Goal: Obtain resource: Download file/media

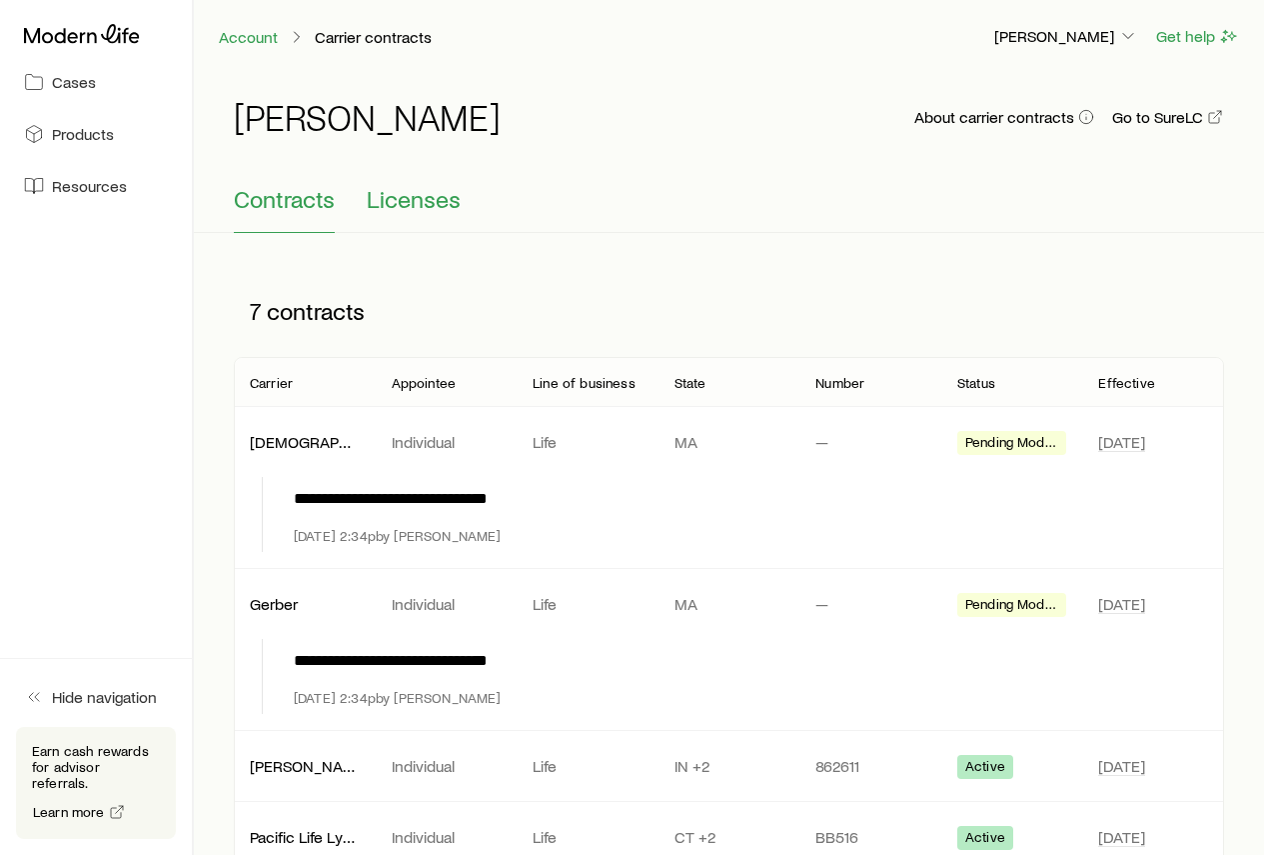
click at [428, 199] on span "Licenses" at bounding box center [414, 199] width 94 height 28
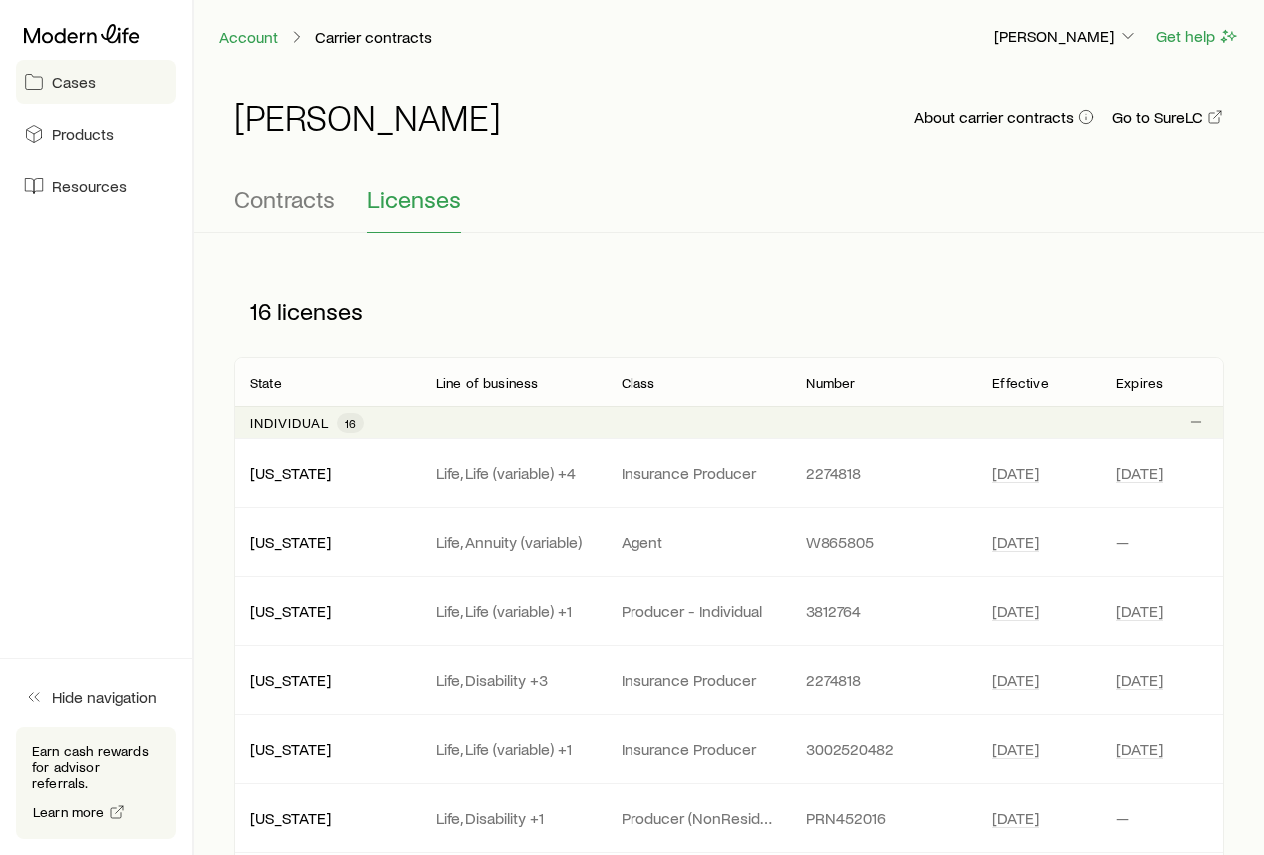
click at [75, 83] on span "Cases" at bounding box center [74, 82] width 44 height 20
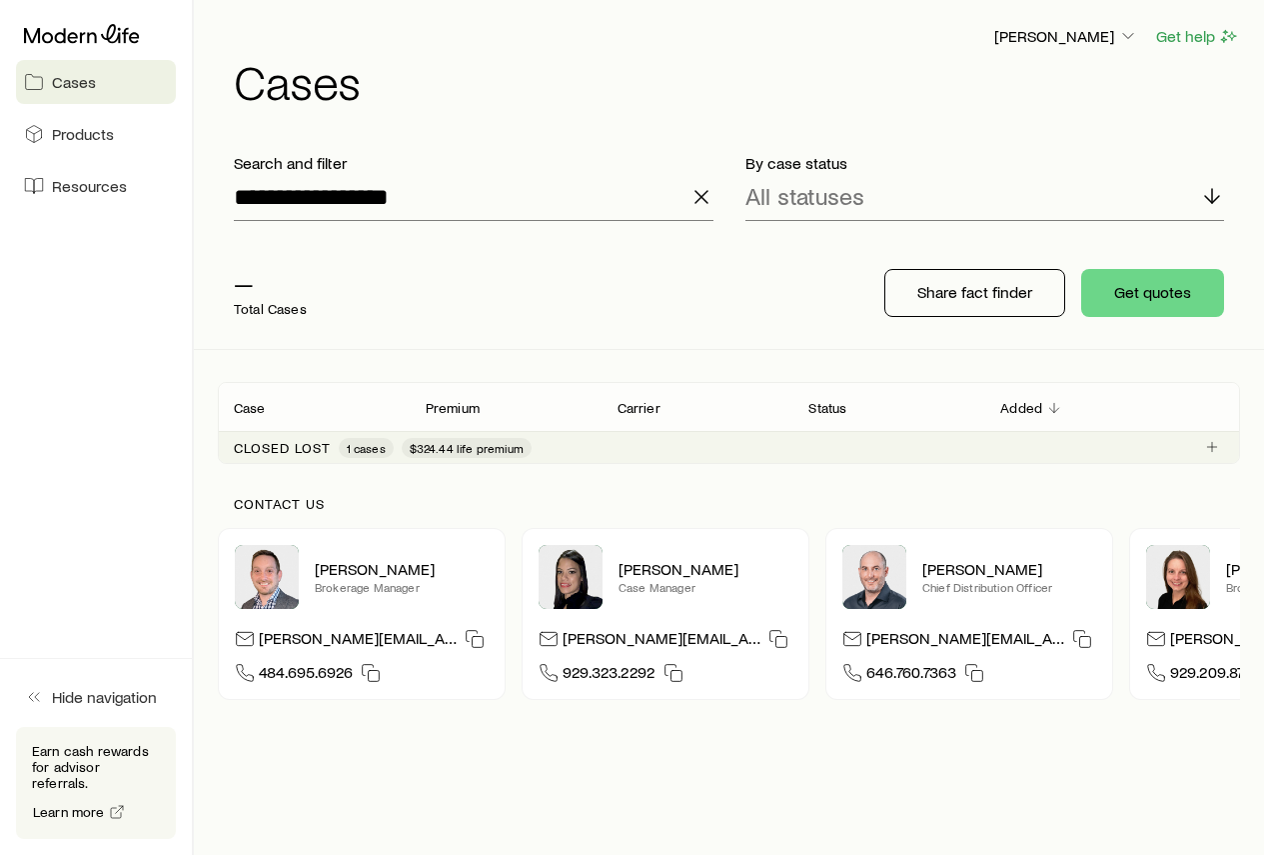
click at [706, 196] on icon "button" at bounding box center [702, 197] width 24 height 24
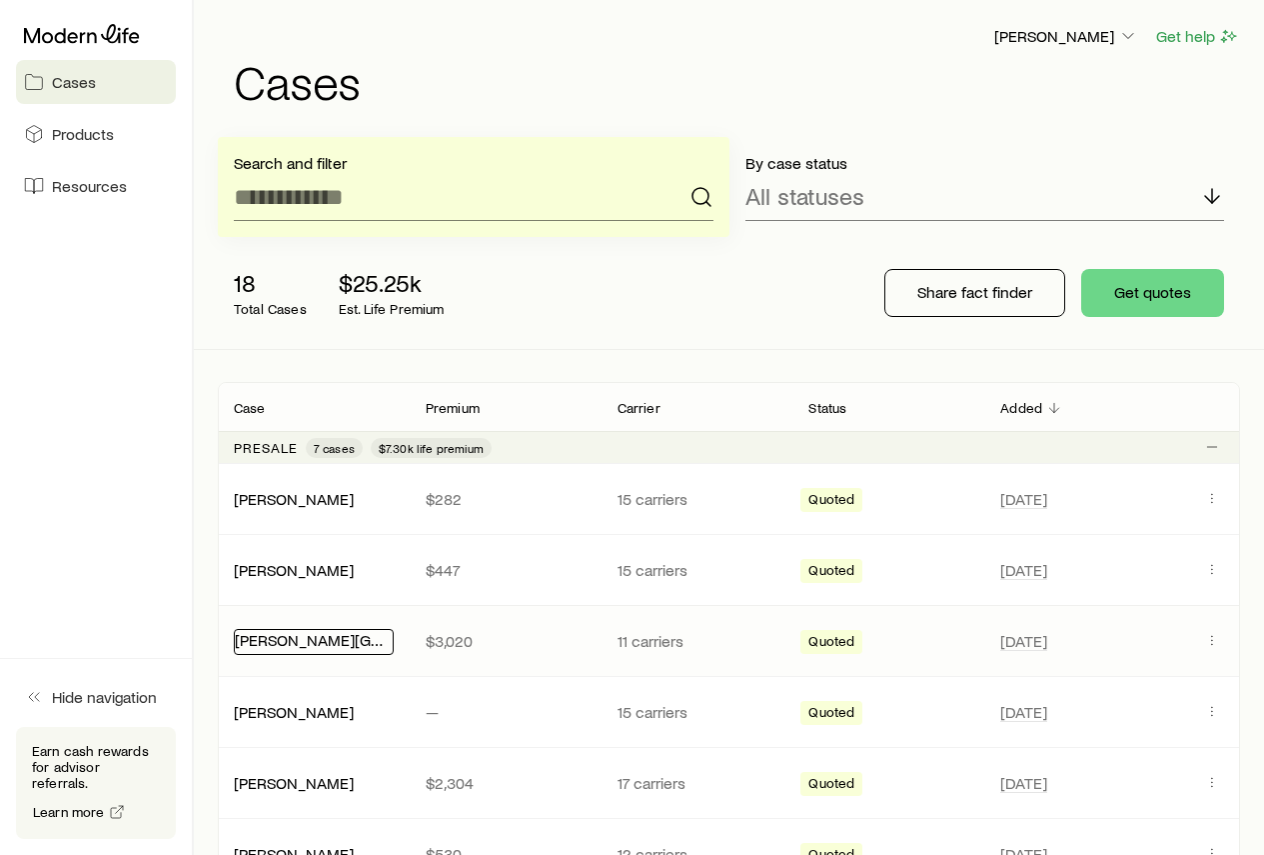
click at [318, 642] on link "[PERSON_NAME][GEOGRAPHIC_DATA]" at bounding box center [370, 639] width 270 height 19
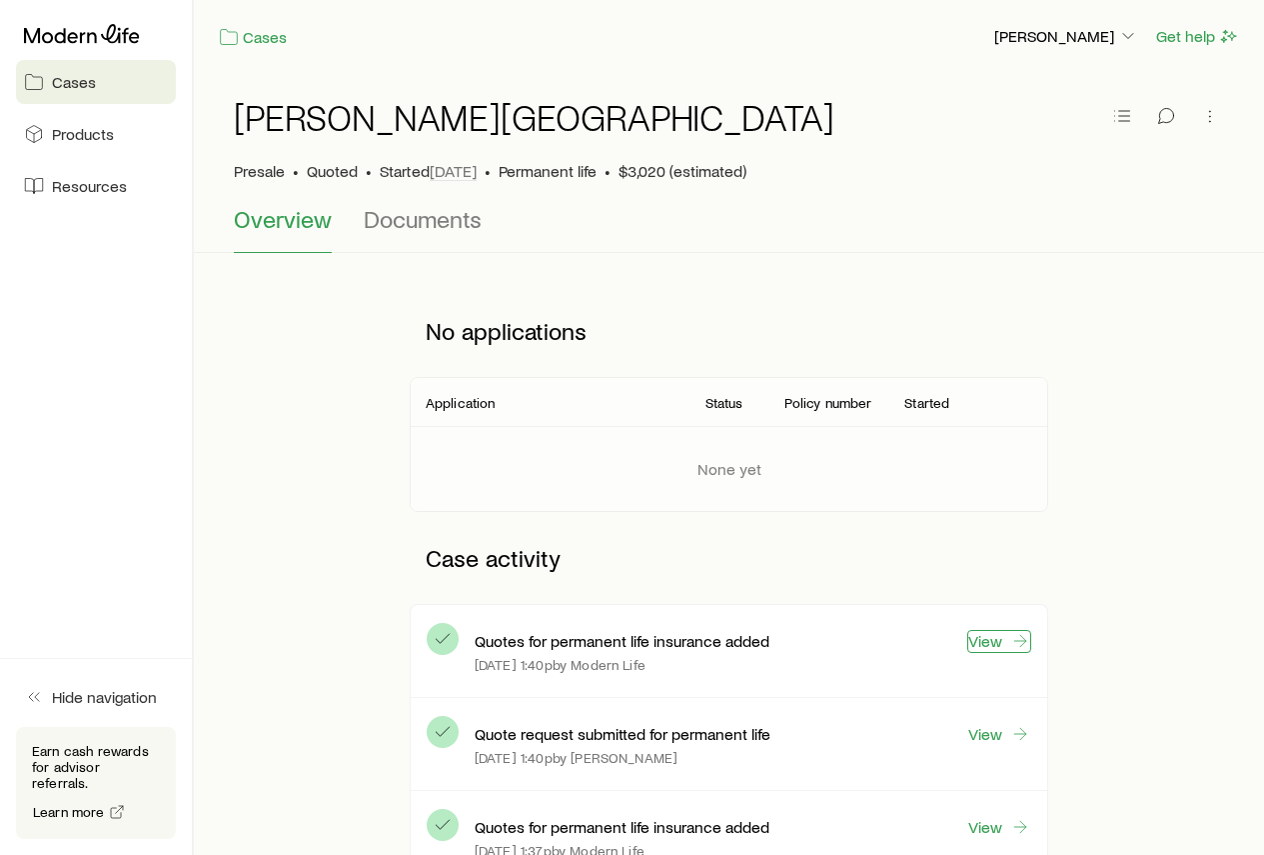
click at [988, 646] on link "View" at bounding box center [1000, 641] width 64 height 23
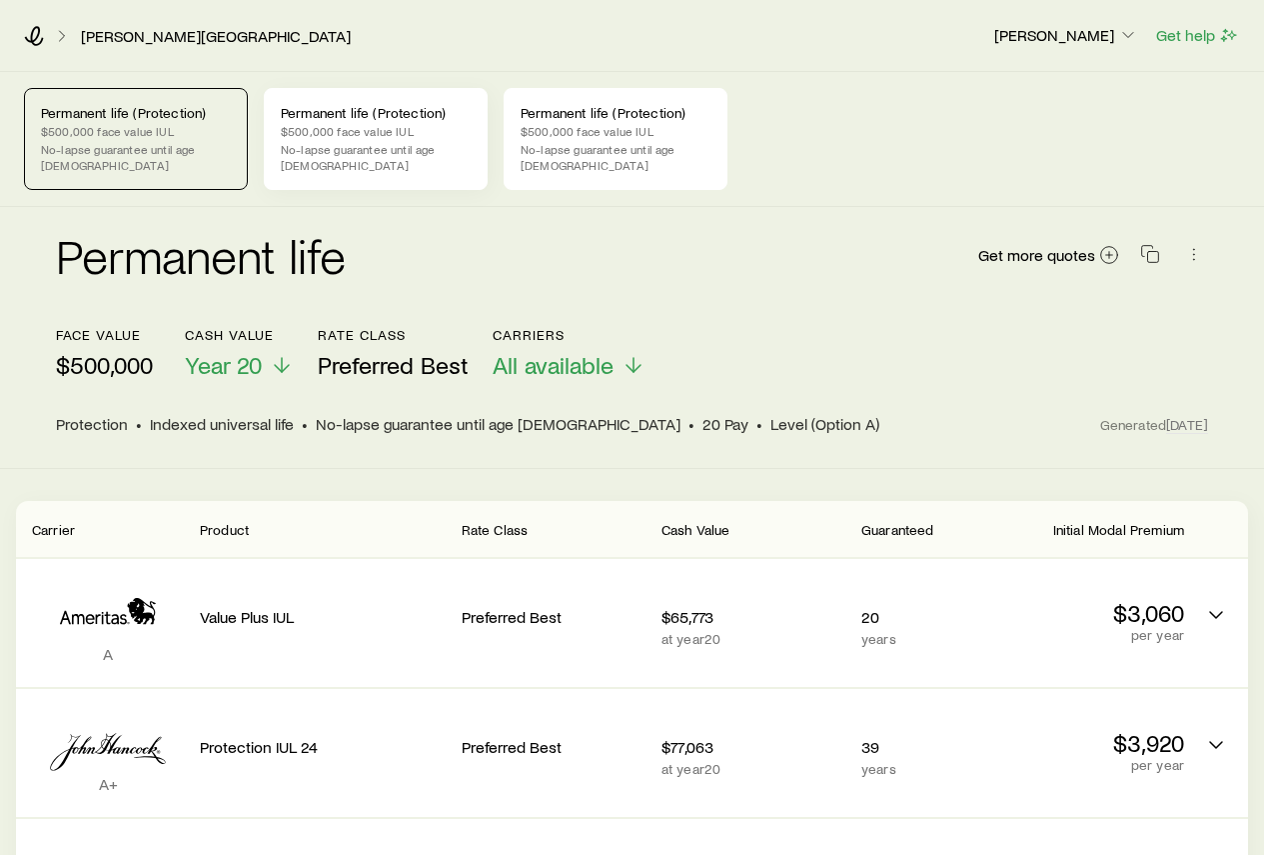
click at [335, 120] on p "Permanent life (Protection)" at bounding box center [376, 113] width 190 height 16
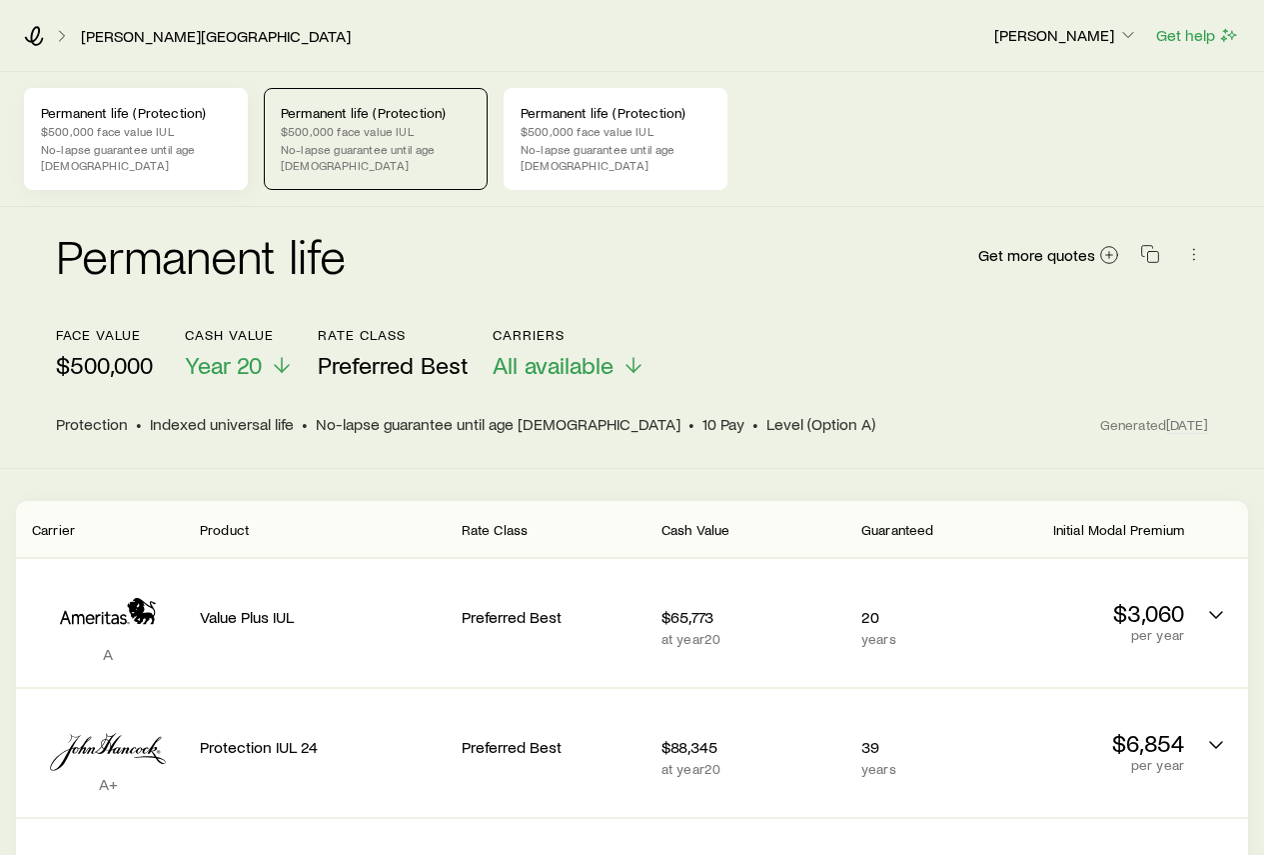
click at [177, 136] on p "$500,000 face value IUL" at bounding box center [136, 131] width 190 height 16
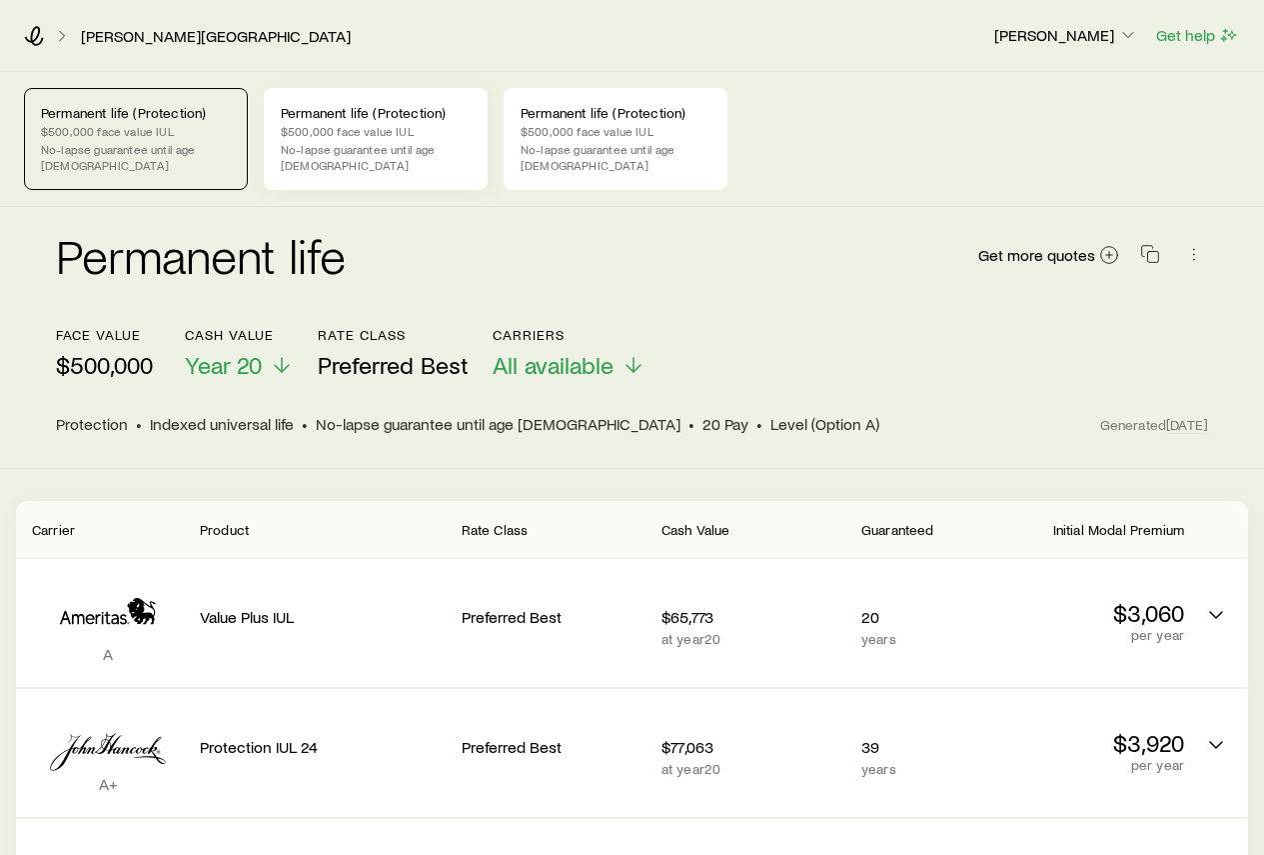
click at [341, 133] on p "$500,000 face value IUL" at bounding box center [376, 131] width 190 height 16
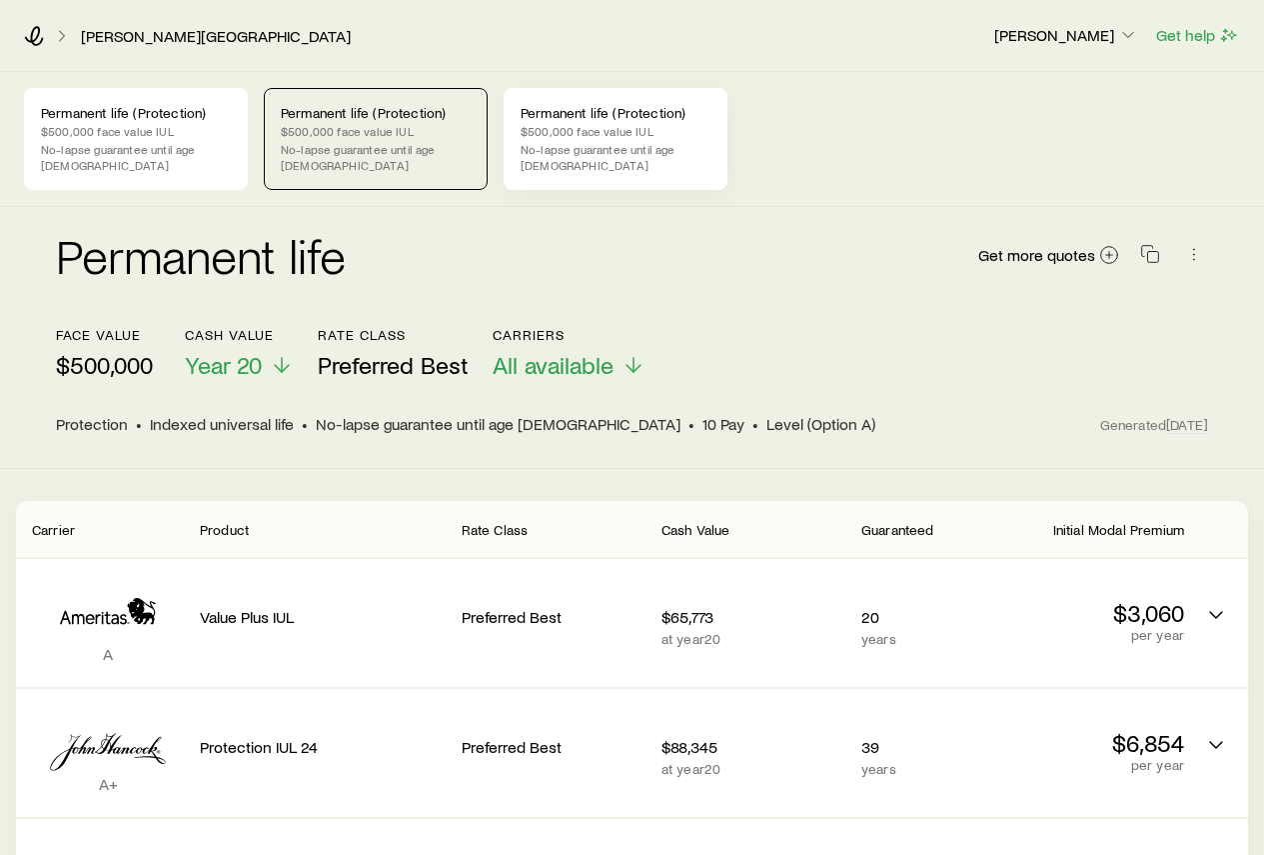
click at [560, 129] on p "$500,000 face value IUL" at bounding box center [616, 131] width 190 height 16
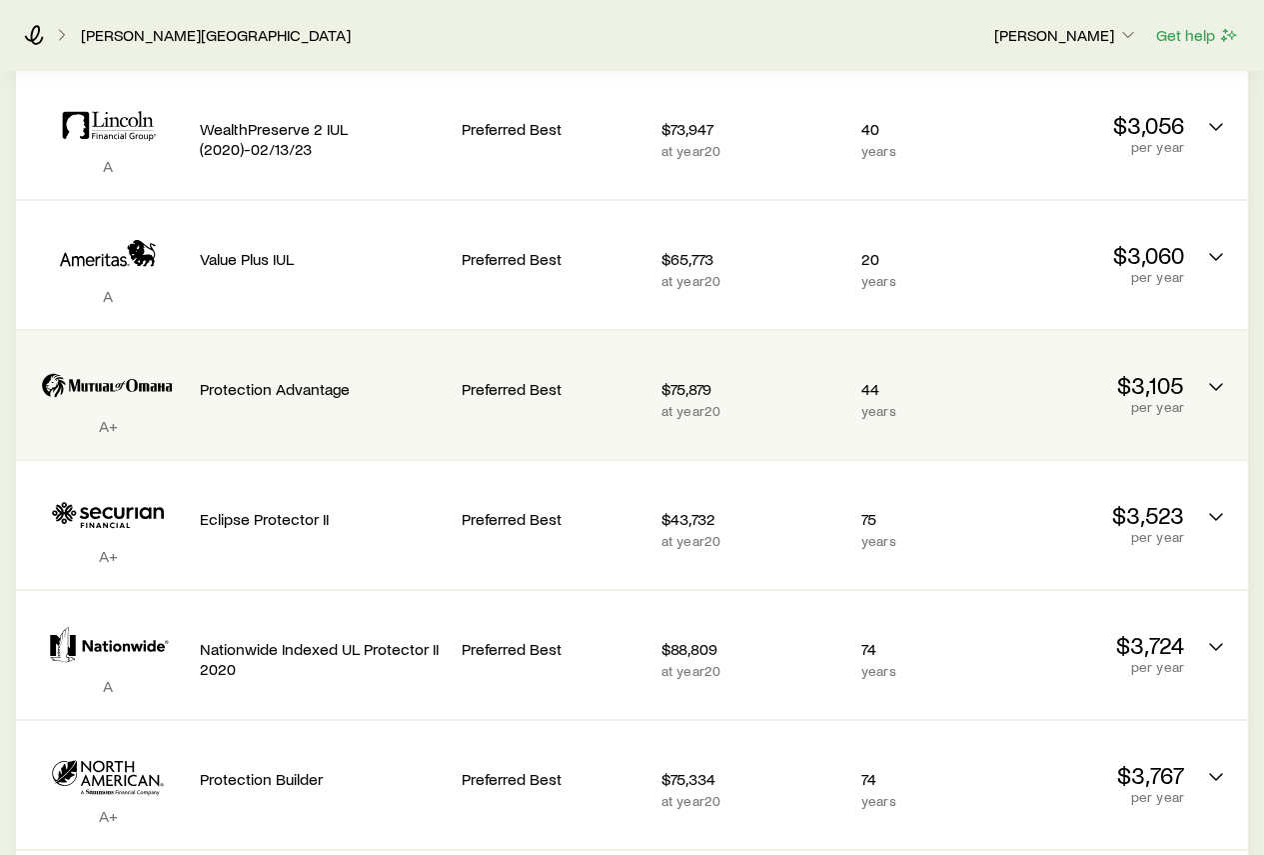
scroll to position [800, 0]
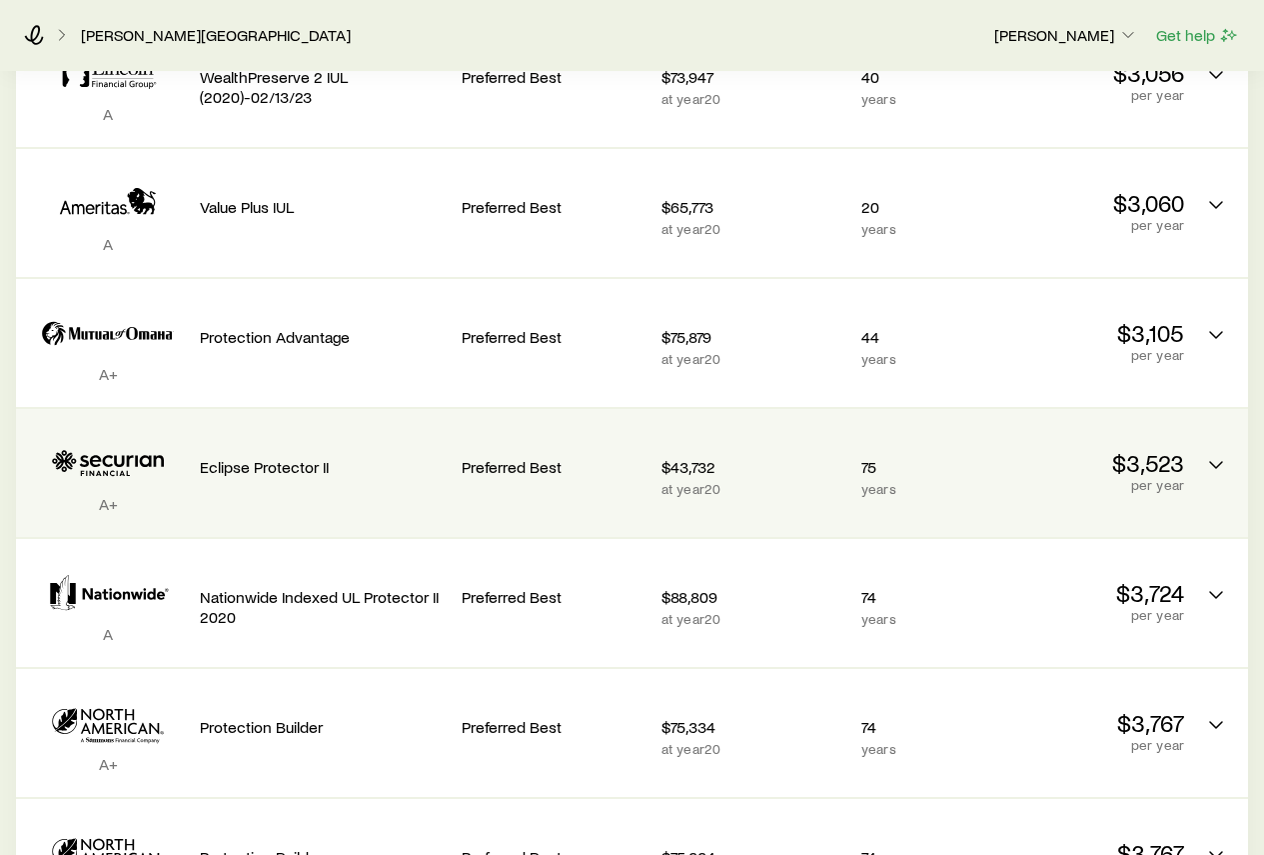
click at [97, 447] on icon "Permanent quotes" at bounding box center [108, 463] width 152 height 61
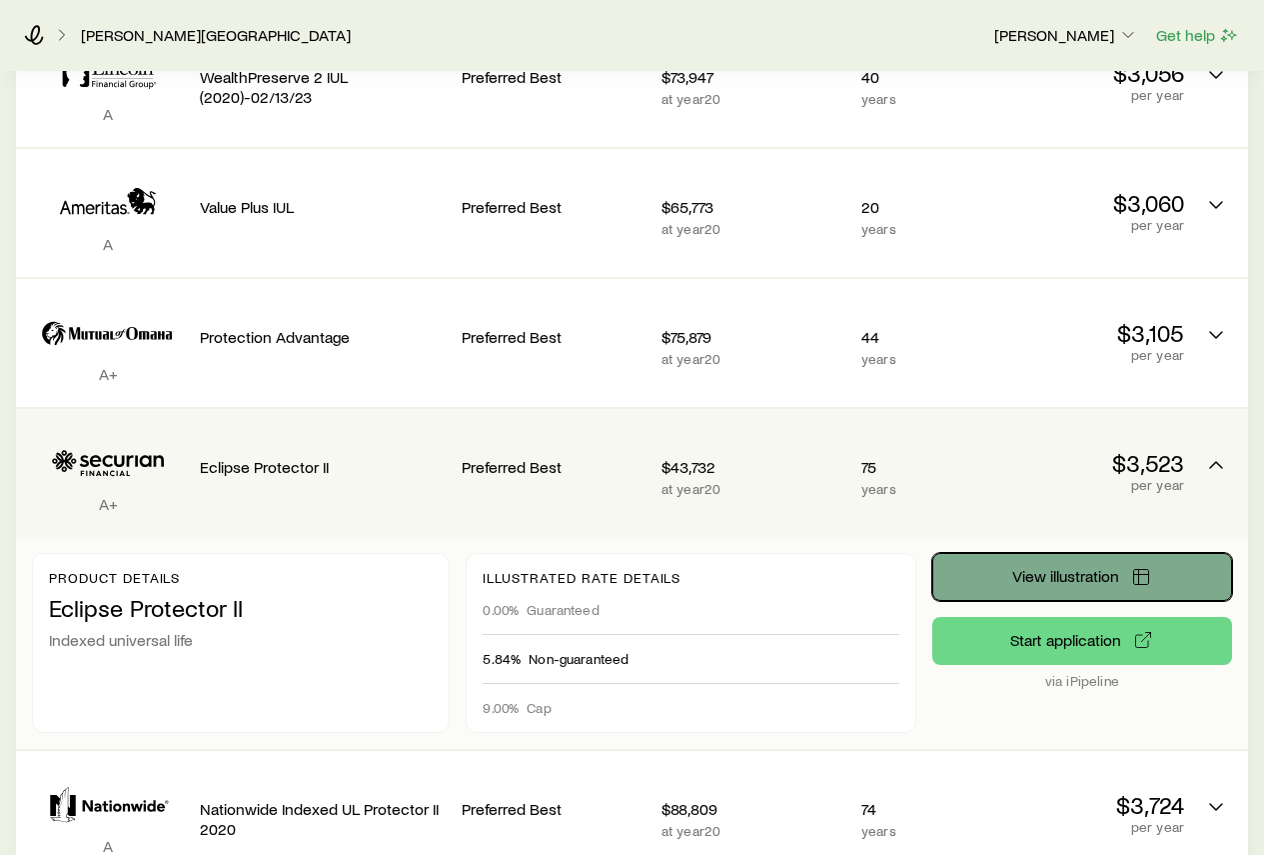
click at [1118, 568] on span "View illustration" at bounding box center [1066, 576] width 107 height 16
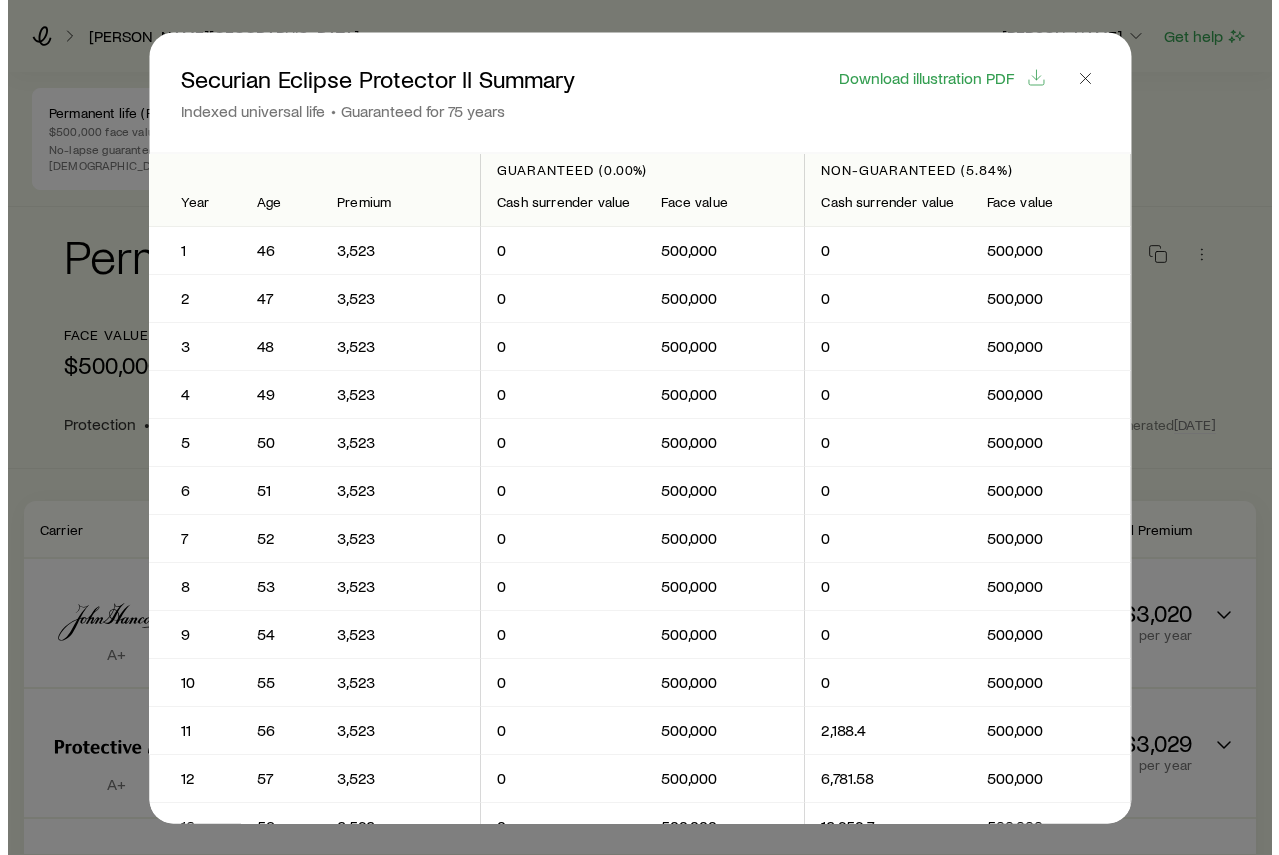
scroll to position [0, 0]
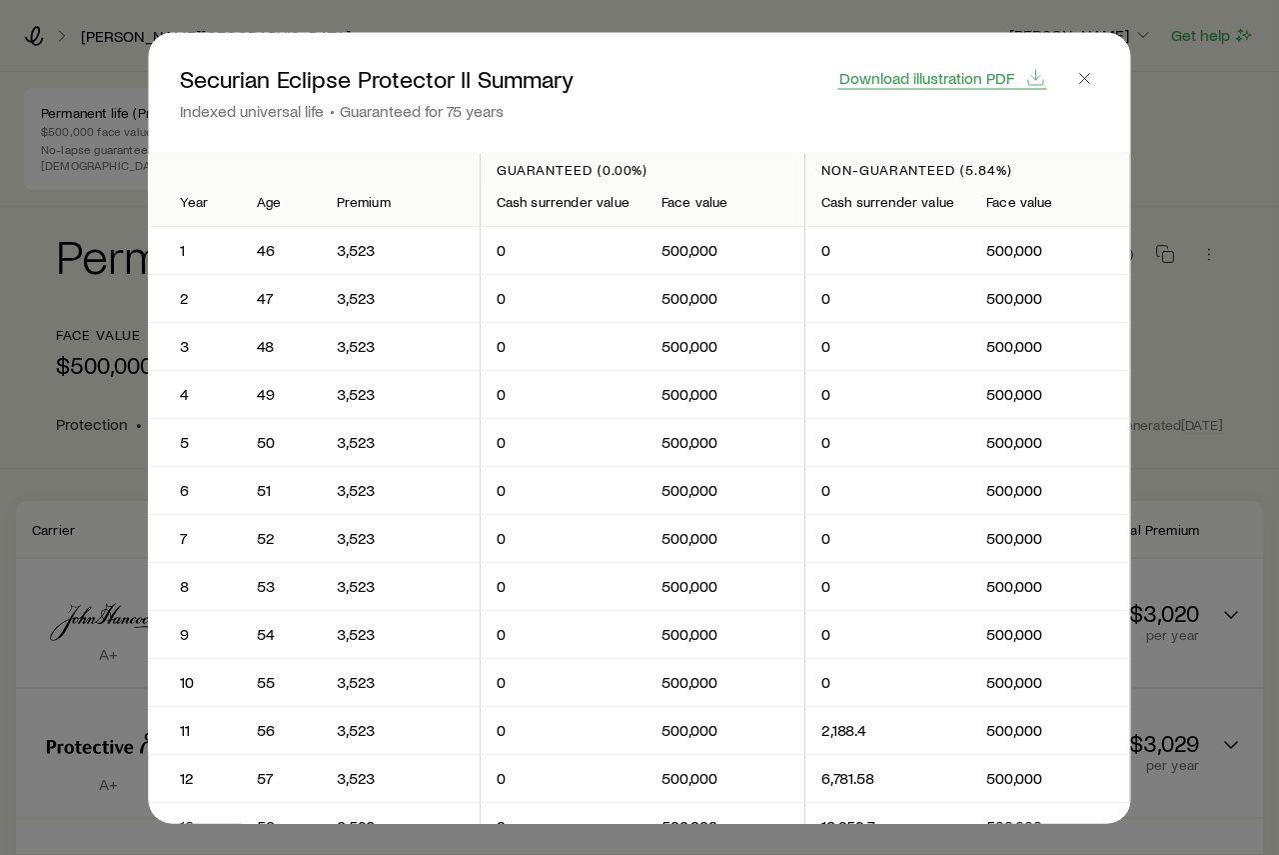
click at [992, 81] on span "Download illustration PDF" at bounding box center [927, 77] width 175 height 16
click at [1086, 74] on icon "button" at bounding box center [1086, 78] width 20 height 20
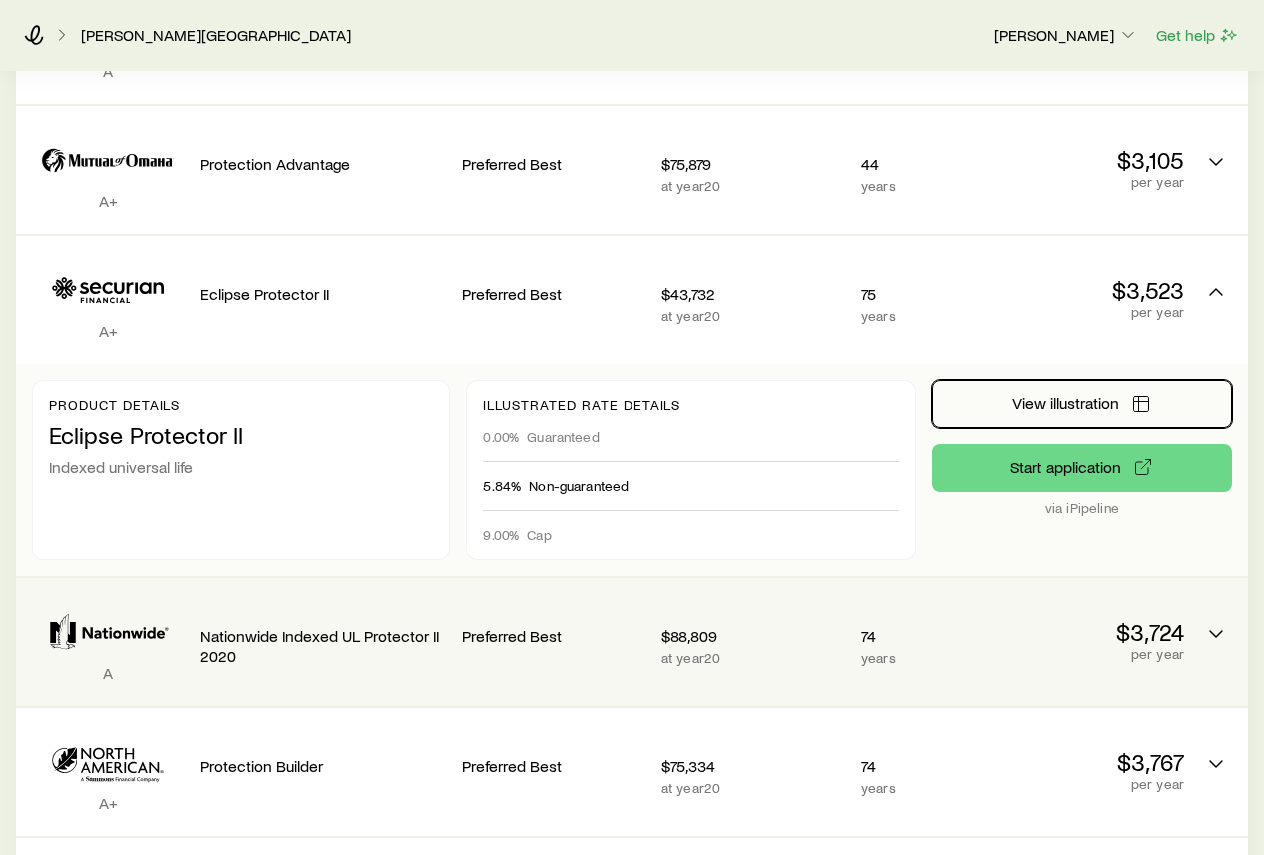
scroll to position [1000, 0]
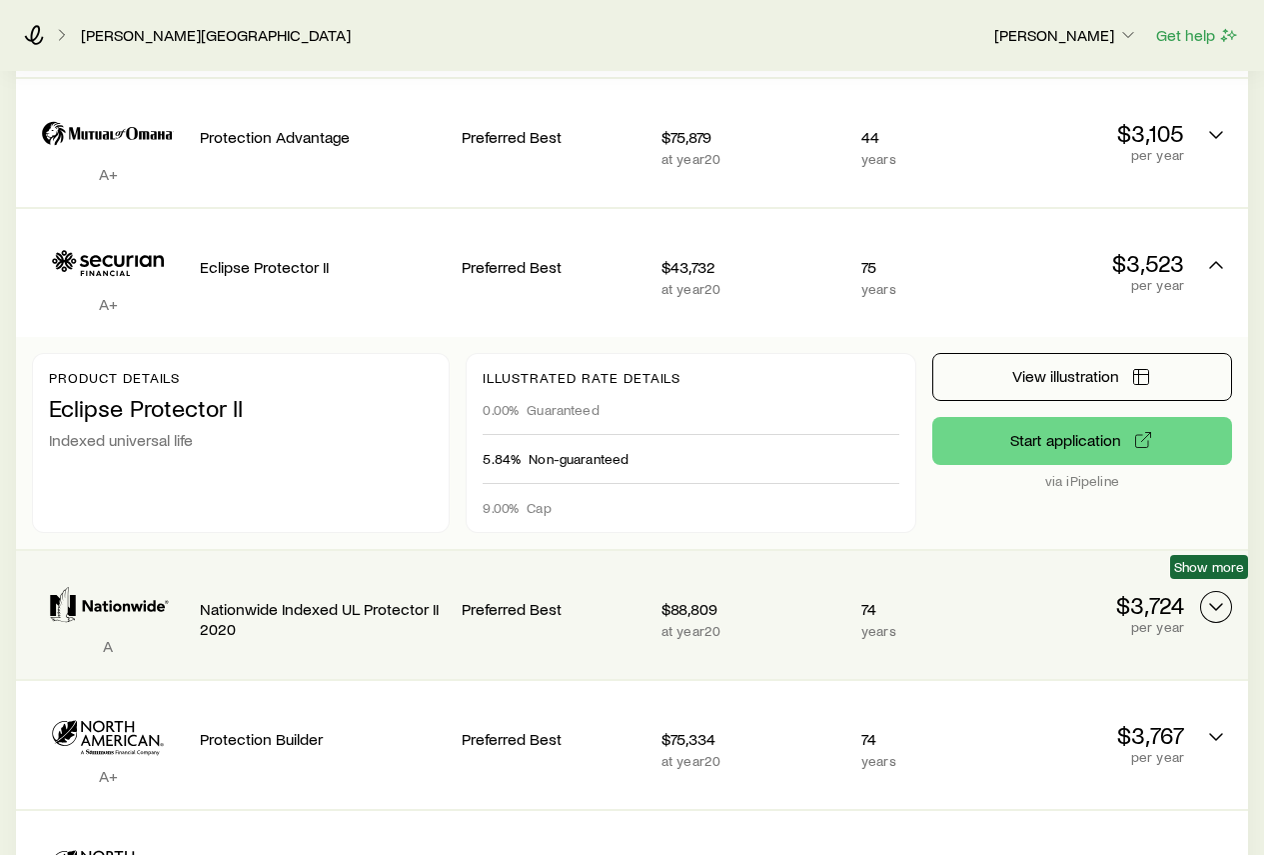
click at [1205, 595] on icon "Permanent quotes" at bounding box center [1216, 607] width 24 height 24
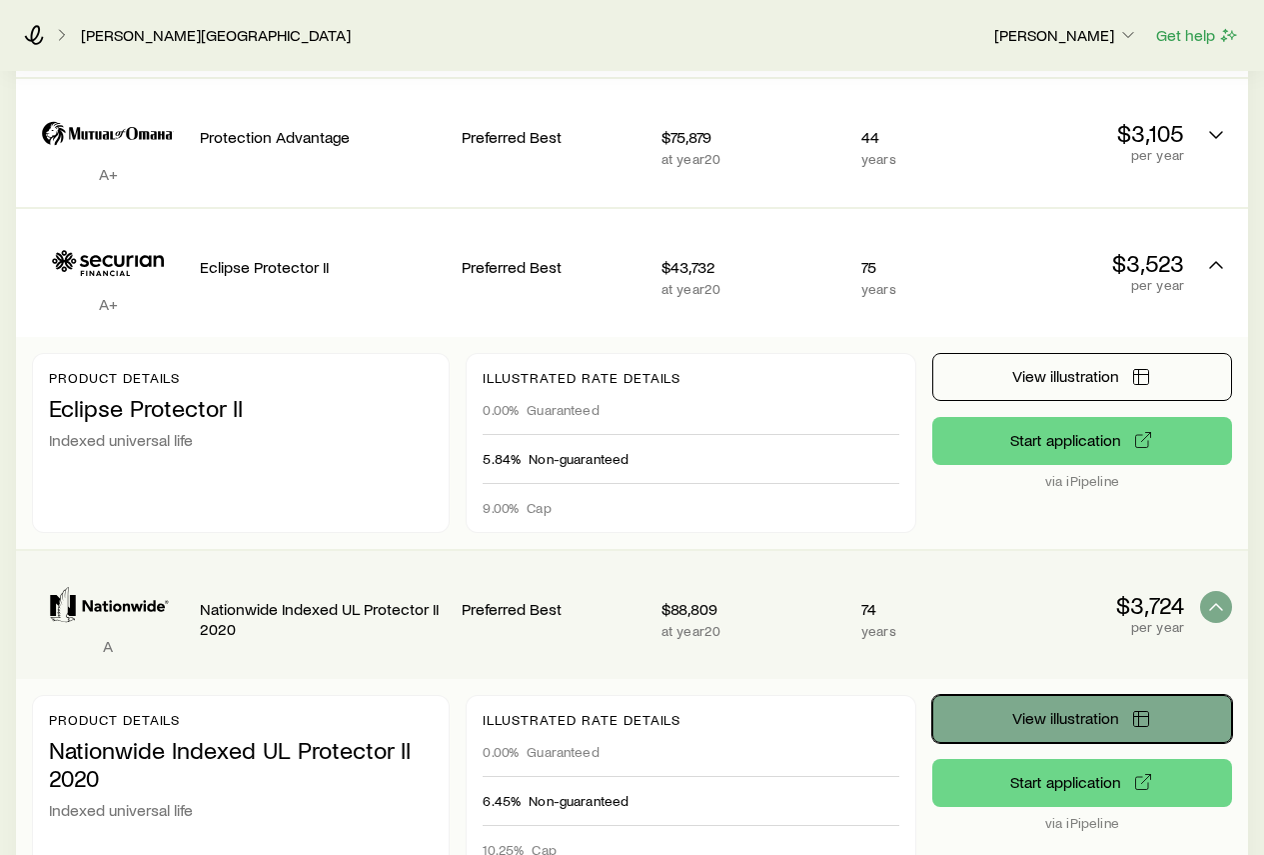
click at [1055, 712] on button "View illustration" at bounding box center [1083, 719] width 300 height 48
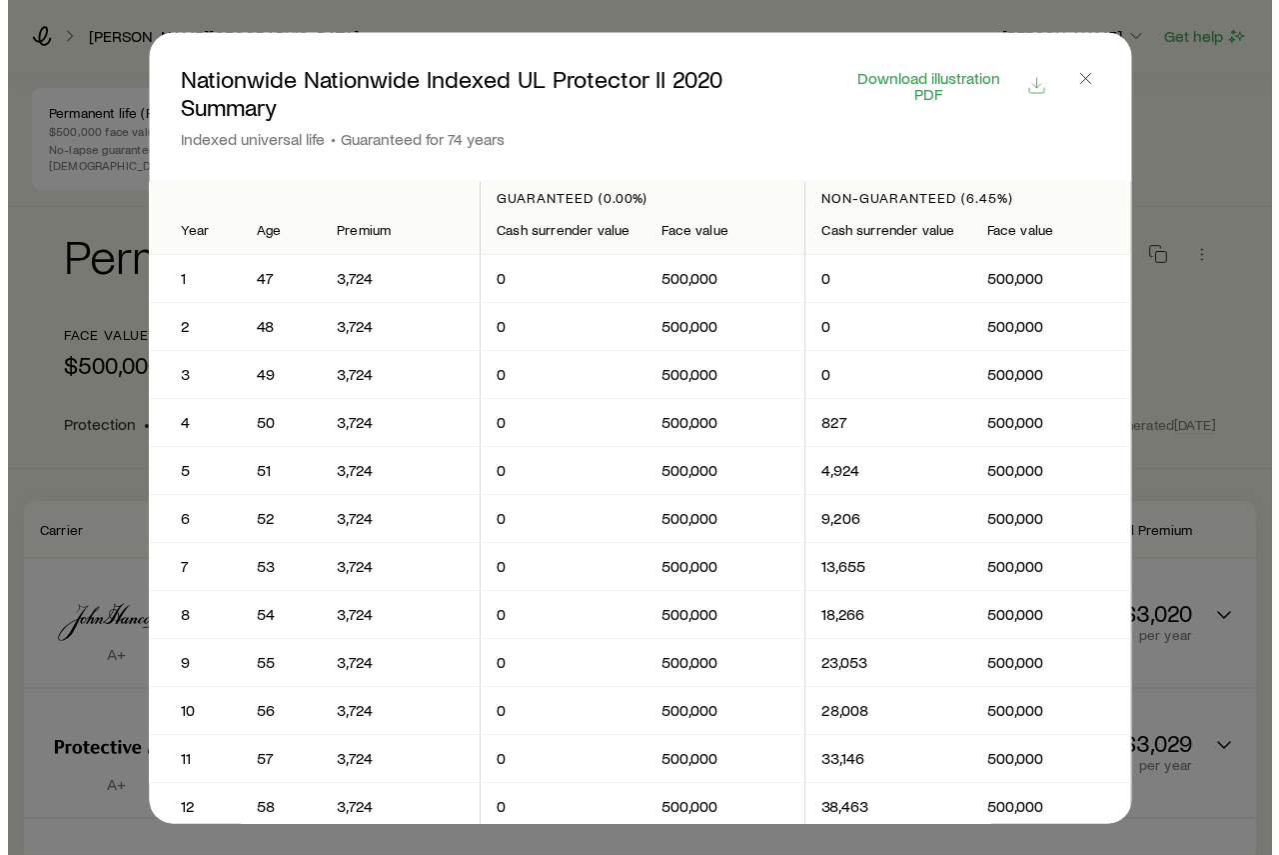
scroll to position [0, 0]
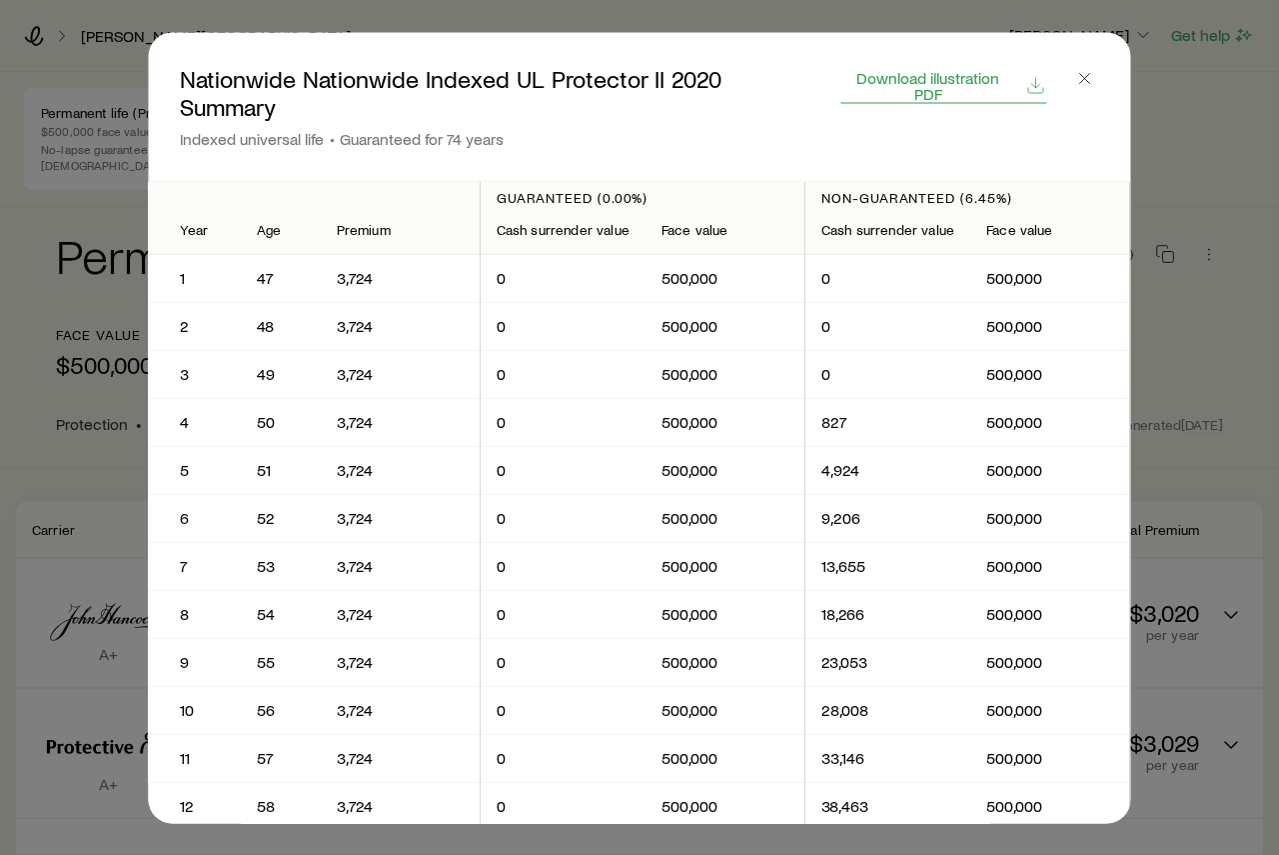
click at [933, 80] on span "Download illustration PDF" at bounding box center [929, 85] width 172 height 32
click at [1087, 78] on icon "button" at bounding box center [1086, 78] width 20 height 20
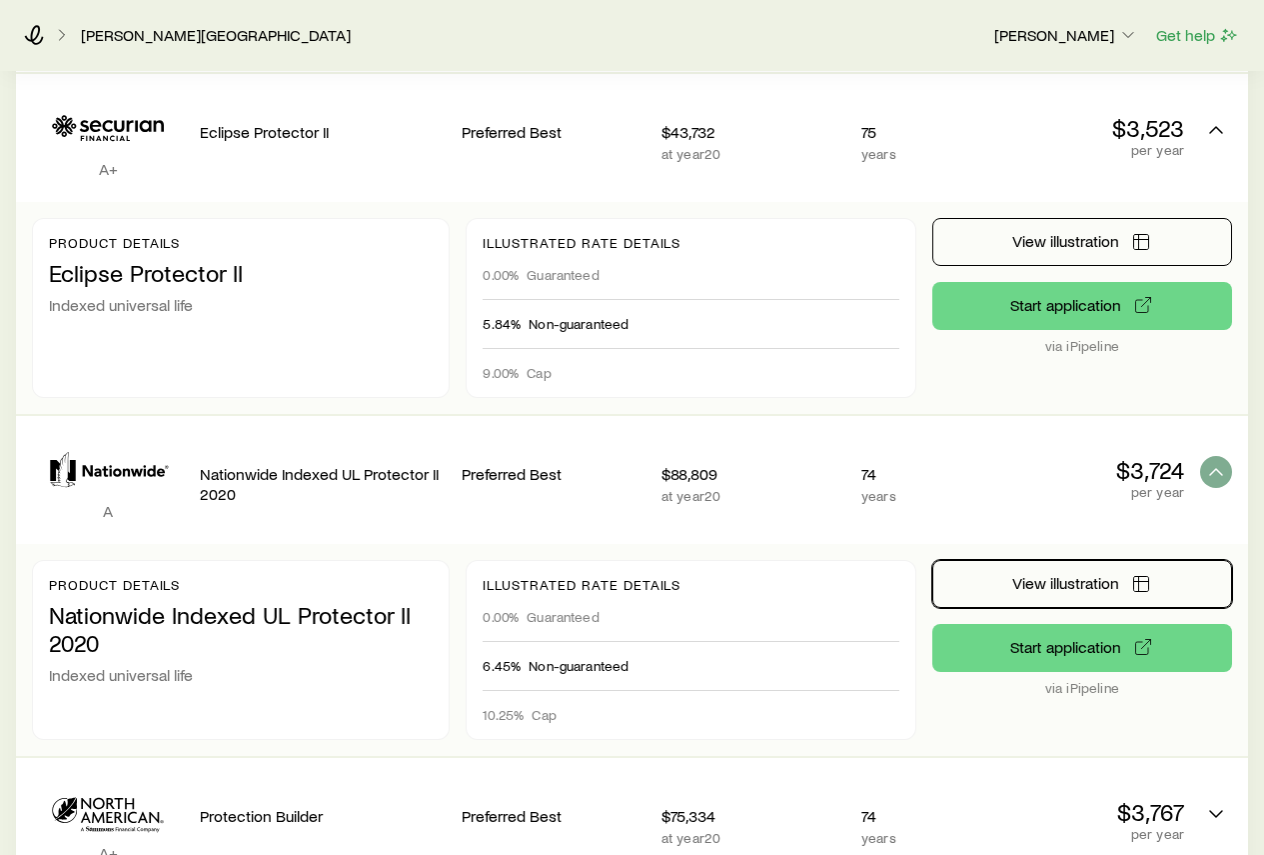
scroll to position [1100, 0]
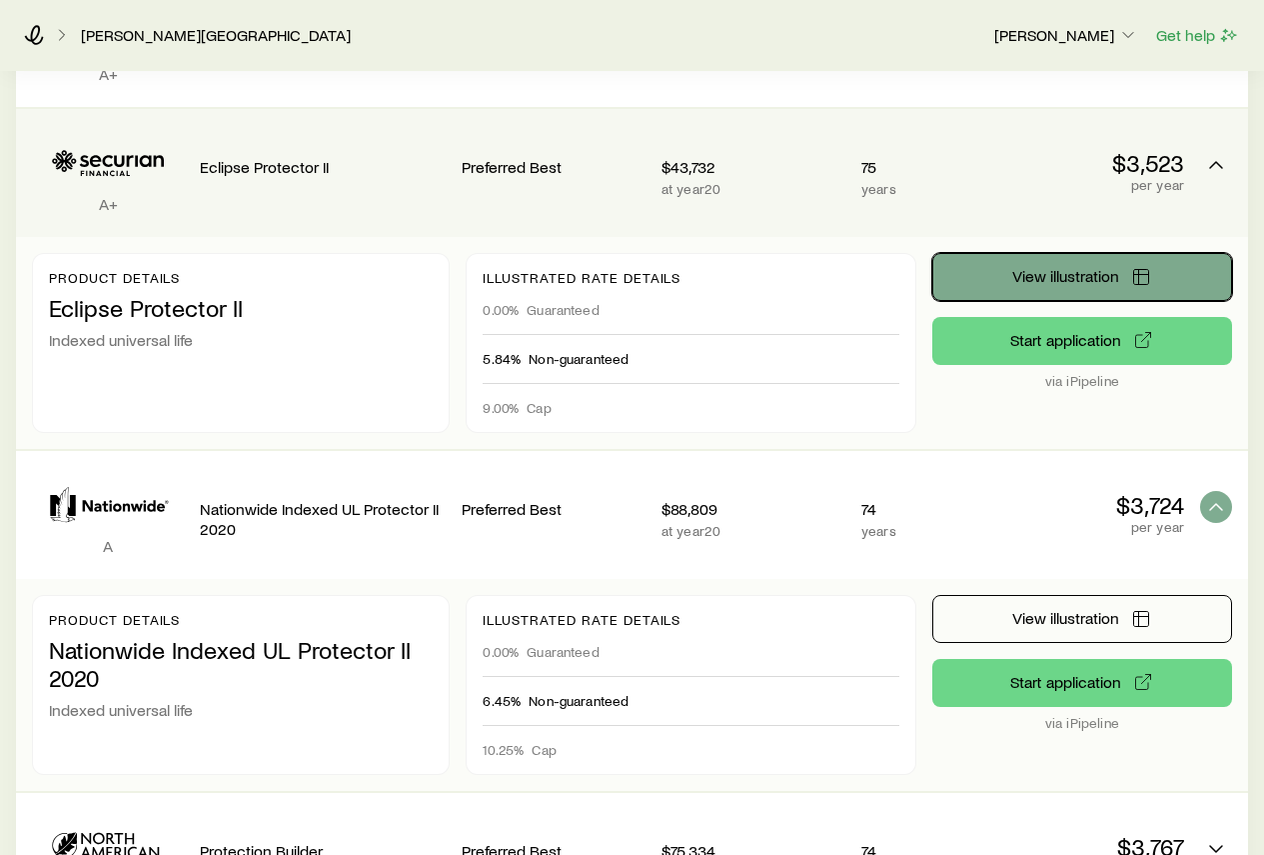
click at [1124, 255] on button "View illustration" at bounding box center [1083, 277] width 300 height 48
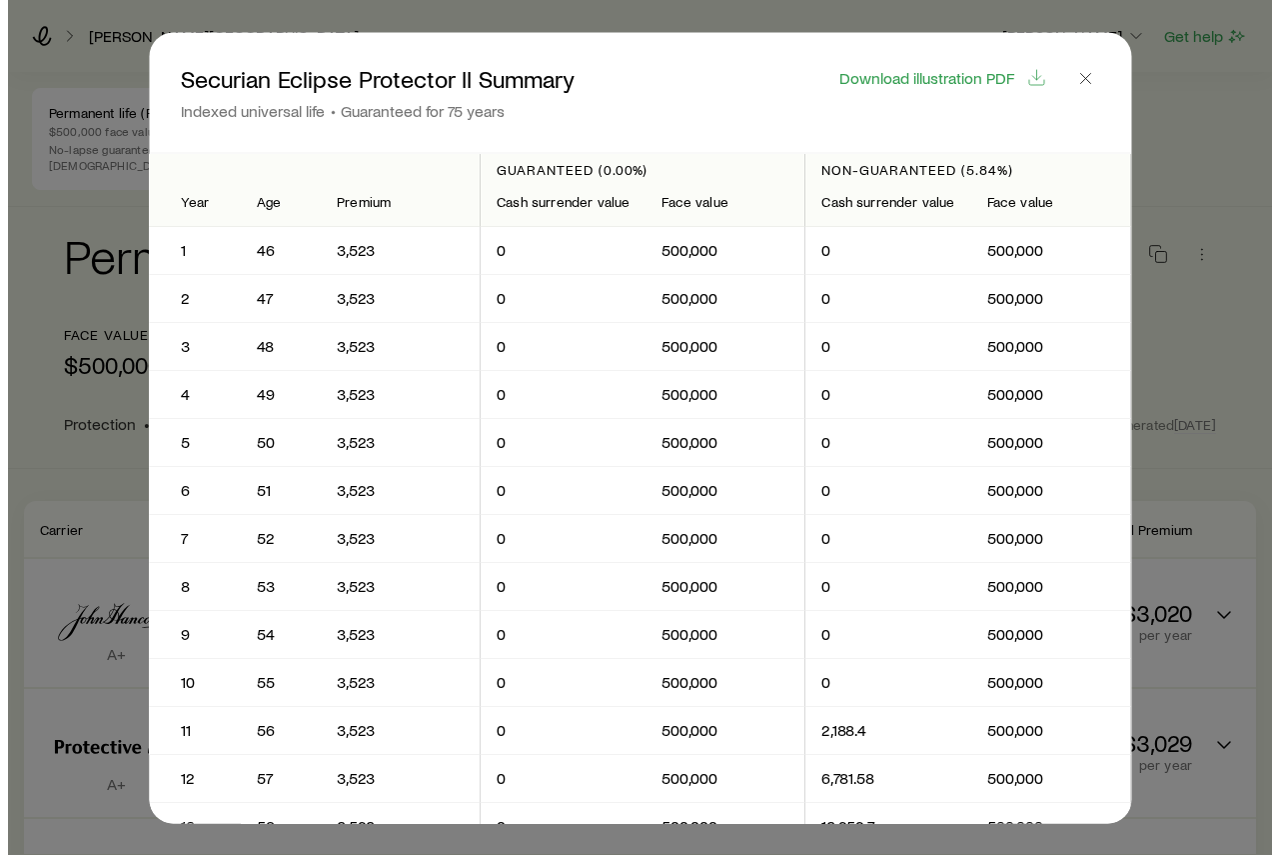
scroll to position [0, 0]
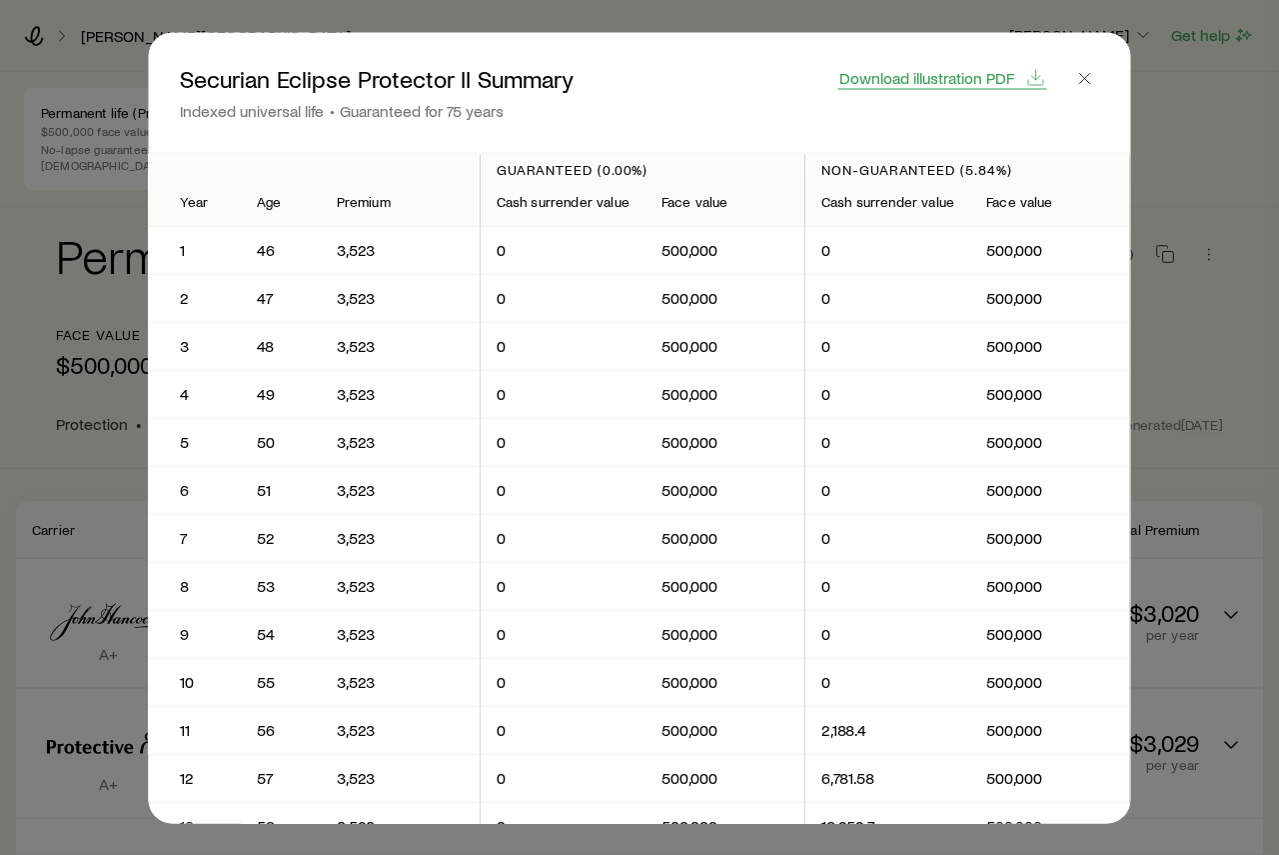
click at [960, 82] on span "Download illustration PDF" at bounding box center [927, 77] width 175 height 16
